Goal: Information Seeking & Learning: Learn about a topic

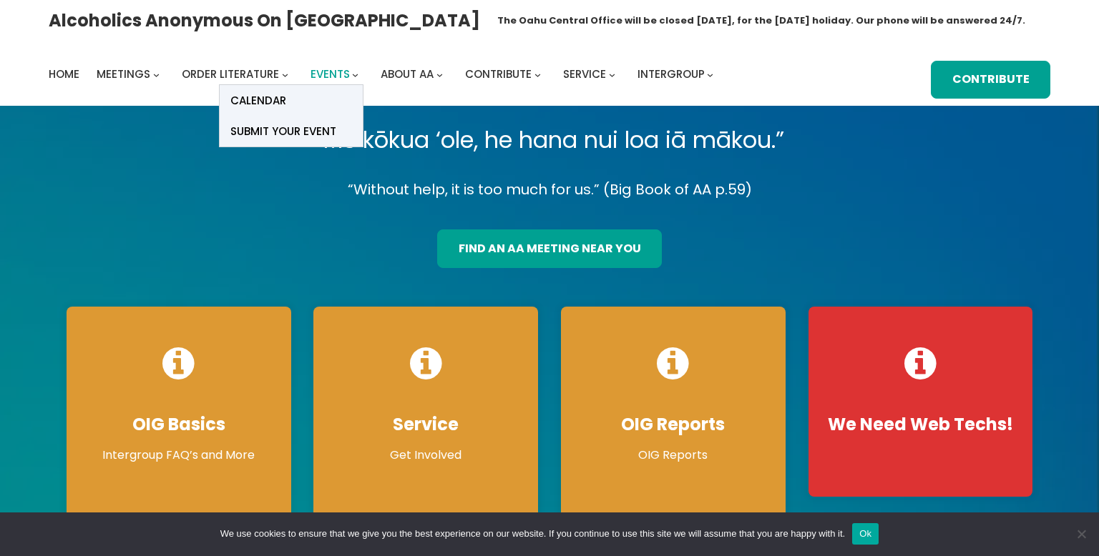
click at [329, 76] on span "Events" at bounding box center [329, 74] width 39 height 15
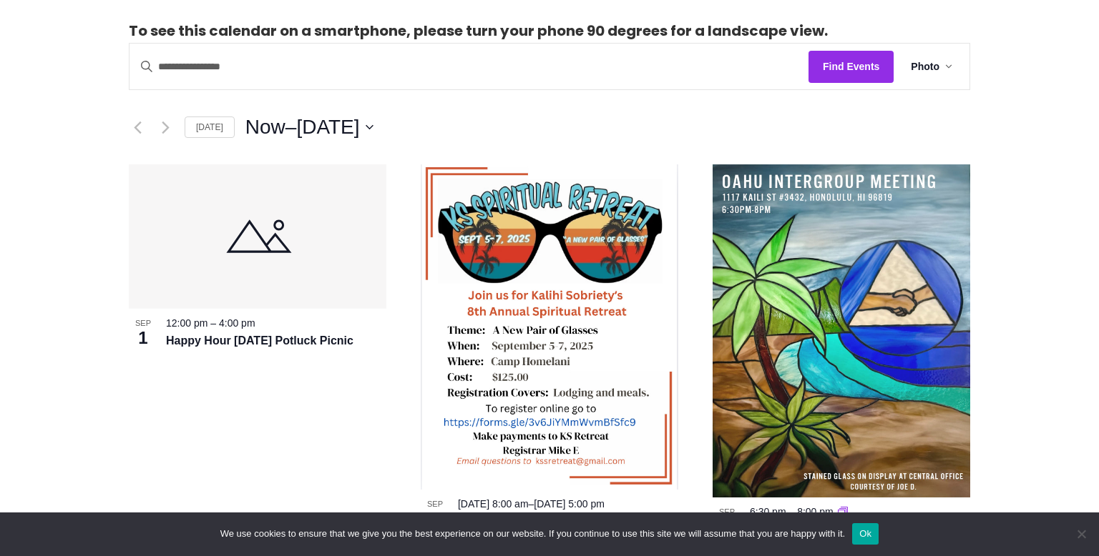
scroll to position [343, 0]
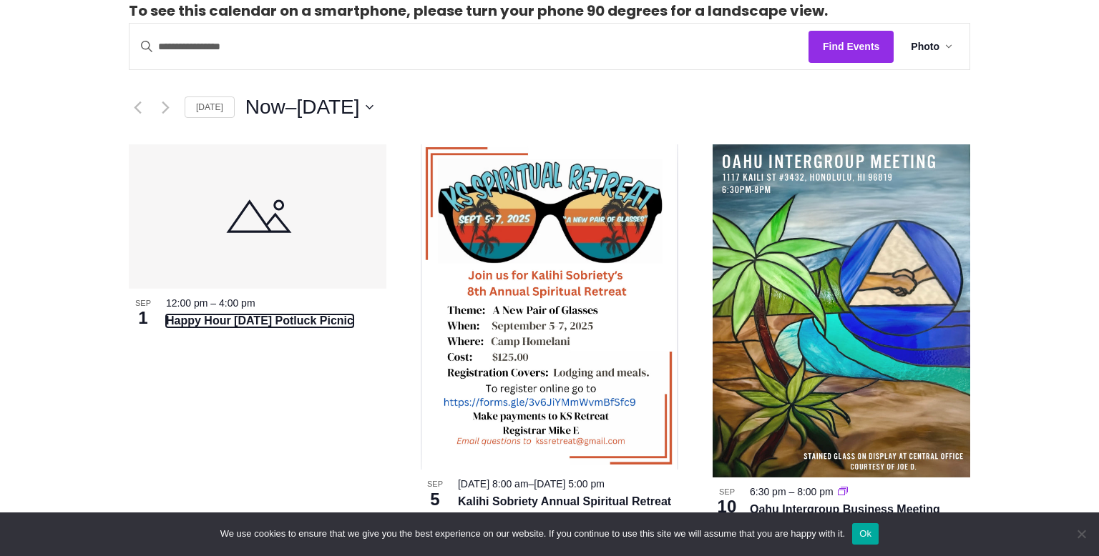
click at [264, 319] on link "Happy Hour [DATE] Potluck Picnic" at bounding box center [259, 321] width 187 height 13
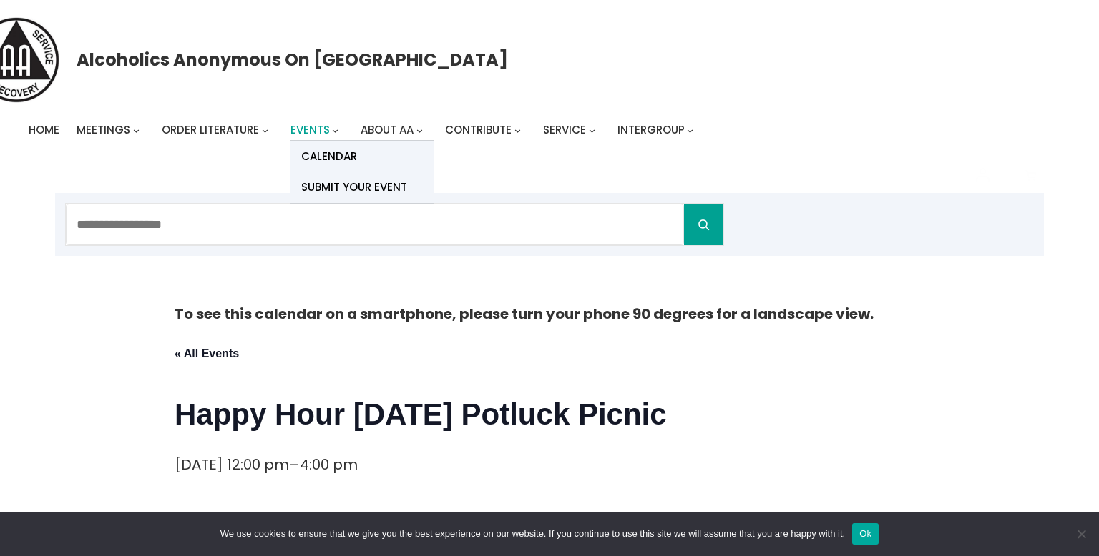
click at [302, 132] on span "Events" at bounding box center [309, 129] width 39 height 15
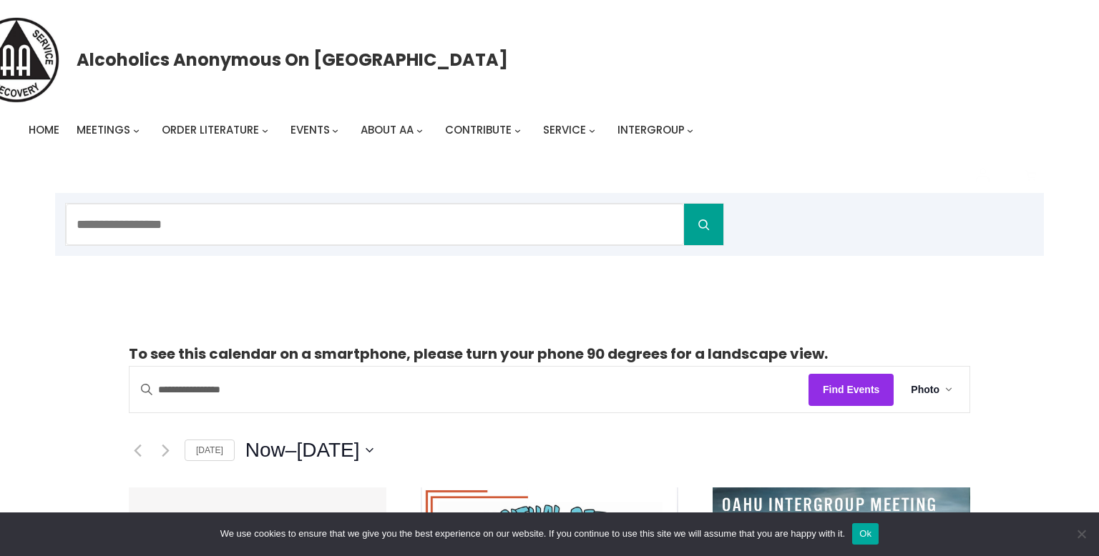
click at [991, 202] on form "Search" at bounding box center [549, 224] width 988 height 63
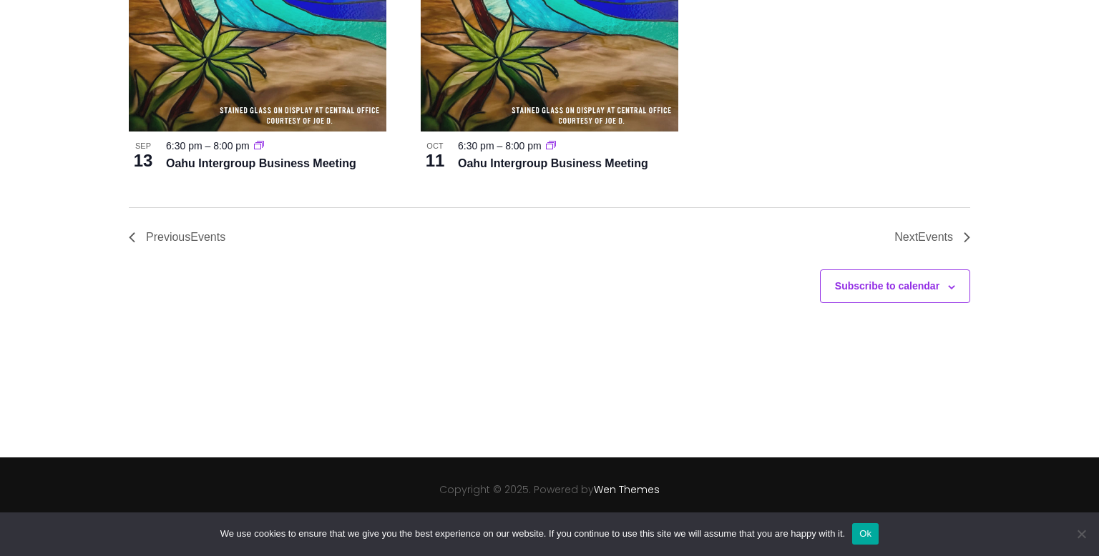
scroll to position [7476, 0]
click at [914, 239] on span "Next Events" at bounding box center [923, 237] width 59 height 19
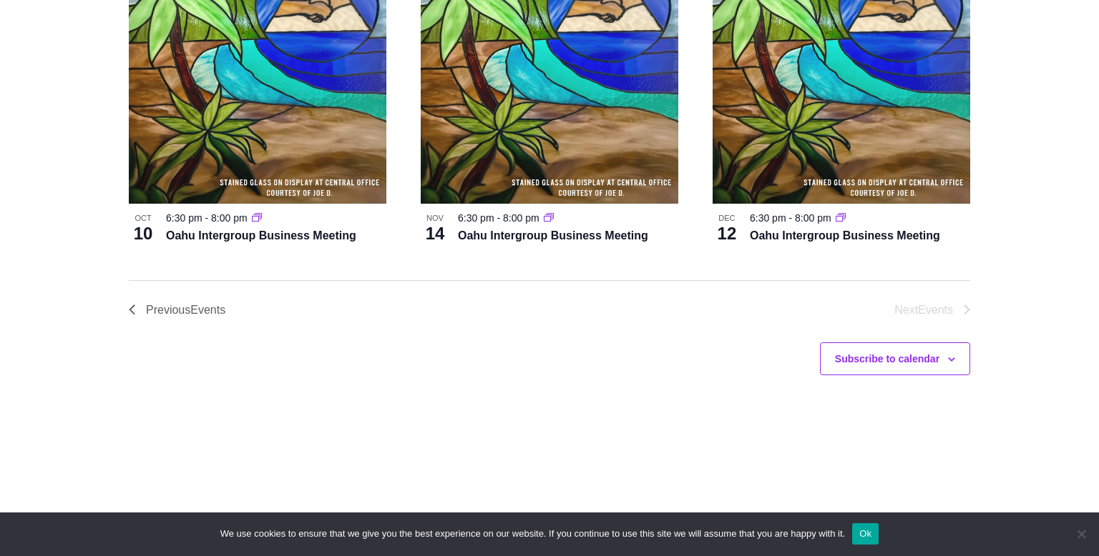
scroll to position [2326, 0]
